Goal: Information Seeking & Learning: Learn about a topic

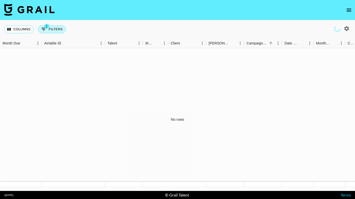
click at [59, 31] on button "1 Filters" at bounding box center [52, 29] width 28 height 8
select select "videoLink"
select select "isNotEmpty"
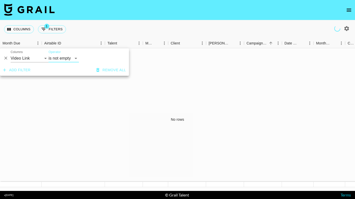
click at [347, 27] on icon "button" at bounding box center [346, 28] width 5 height 5
select select "[DATE]"
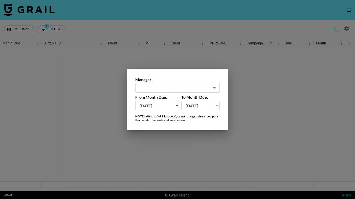
click at [214, 18] on div at bounding box center [177, 99] width 355 height 199
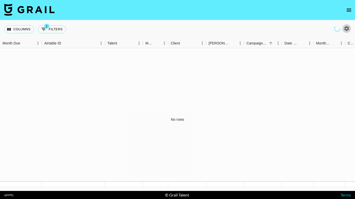
click at [347, 27] on icon "button" at bounding box center [346, 28] width 5 height 5
select select "[DATE]"
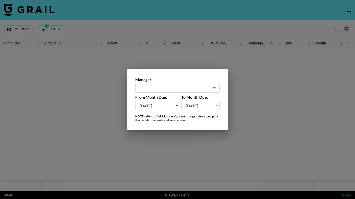
click at [210, 87] on div "​" at bounding box center [177, 88] width 84 height 10
click at [179, 98] on li "All Managers (Slow)" at bounding box center [177, 99] width 84 height 8
type input "All Managers (Slow)"
click at [186, 141] on div at bounding box center [177, 99] width 355 height 199
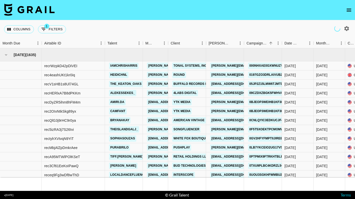
click at [153, 31] on div "Columns 1 Filters + Booking" at bounding box center [177, 29] width 355 height 18
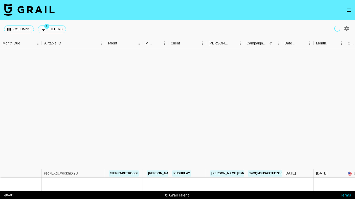
click at [275, 24] on div "Columns 1 Filters + Booking" at bounding box center [177, 29] width 355 height 18
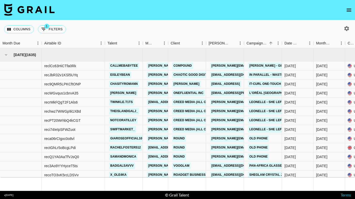
scroll to position [8, 0]
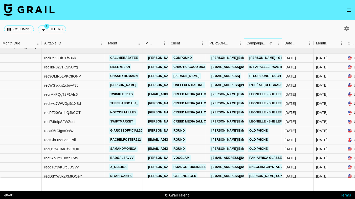
click at [279, 44] on icon "Menu" at bounding box center [278, 43] width 5 height 5
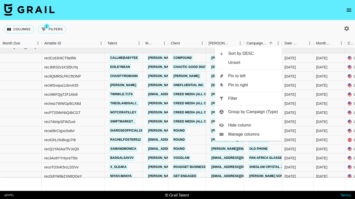
click at [244, 101] on span "Filter" at bounding box center [253, 99] width 50 height 6
select select "videoLink"
select select "isNotEmpty"
select select "campaign"
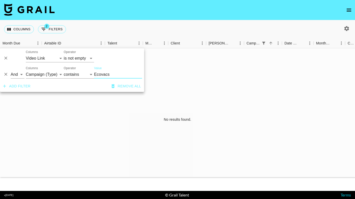
click at [114, 73] on input "Ecovacs" at bounding box center [118, 75] width 48 height 8
type input "Ecovacs"
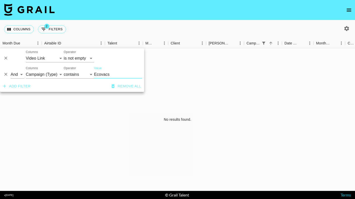
click at [6, 75] on icon "Delete" at bounding box center [5, 74] width 5 height 5
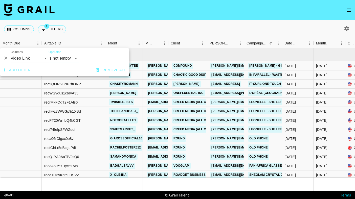
click at [176, 18] on nav at bounding box center [177, 10] width 355 height 20
click at [180, 23] on div "Columns 1 Filters + Booking" at bounding box center [177, 29] width 355 height 18
click at [239, 25] on div "Columns 1 Filters + Booking" at bounding box center [177, 29] width 355 height 18
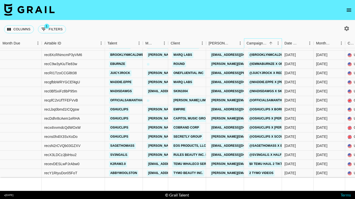
scroll to position [224, 0]
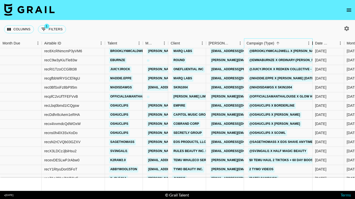
drag, startPoint x: 283, startPoint y: 45, endPoint x: 312, endPoint y: 47, distance: 29.4
click at [313, 47] on div "Campaign (Type)" at bounding box center [313, 43] width 6 height 10
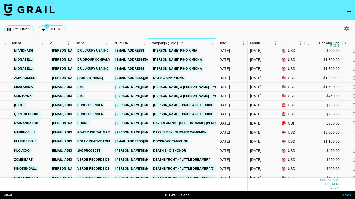
scroll to position [4359, 96]
click at [266, 147] on div "[DATE]" at bounding box center [264, 150] width 32 height 9
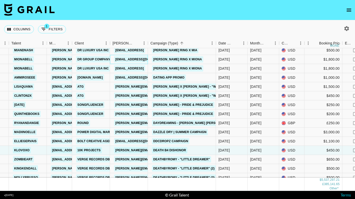
click at [138, 64] on div "[EMAIL_ADDRESS][DOMAIN_NAME]" at bounding box center [129, 59] width 38 height 9
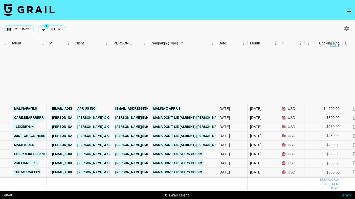
scroll to position [9104, 96]
